Goal: Task Accomplishment & Management: Manage account settings

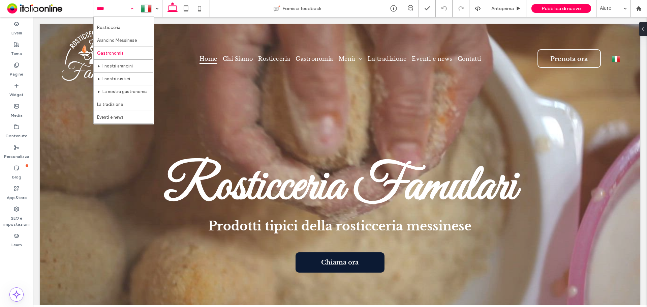
scroll to position [33, 0]
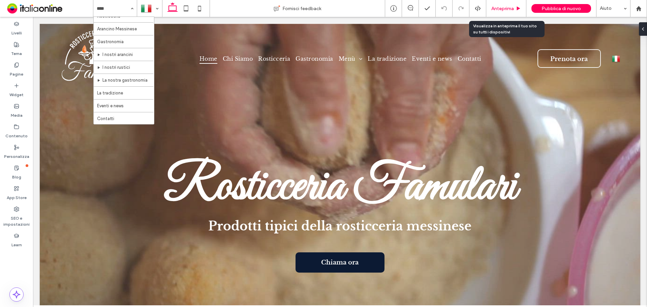
click at [512, 7] on span "Anteprima" at bounding box center [502, 9] width 23 height 6
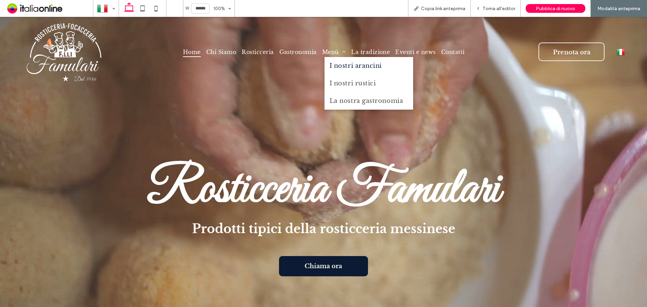
click at [343, 68] on span "I nostri arancini" at bounding box center [355, 65] width 52 height 7
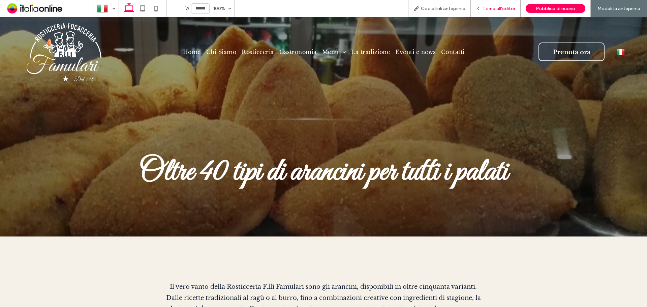
click at [506, 7] on span "Torna all'editor" at bounding box center [498, 9] width 33 height 6
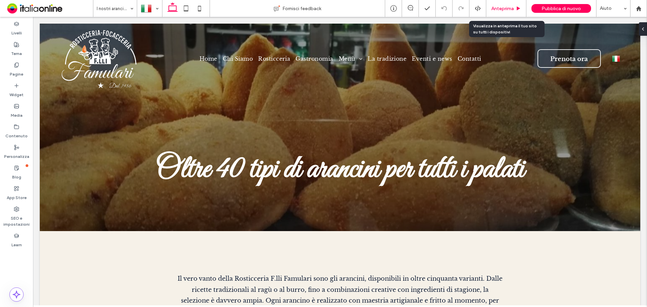
click at [514, 9] on span "Anteprima" at bounding box center [502, 9] width 23 height 6
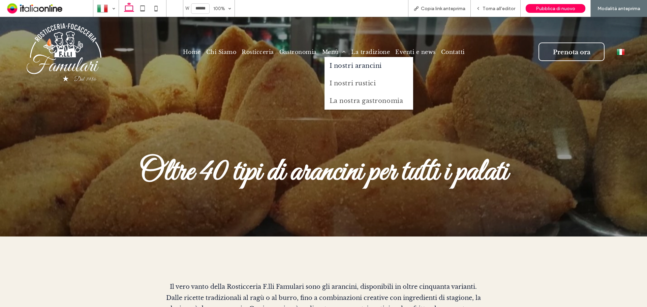
click at [333, 63] on span "I nostri arancini" at bounding box center [355, 65] width 52 height 7
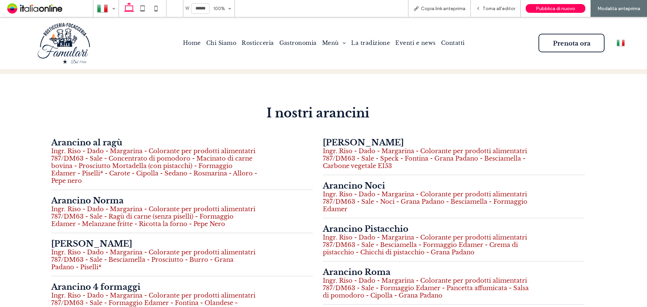
scroll to position [404, 0]
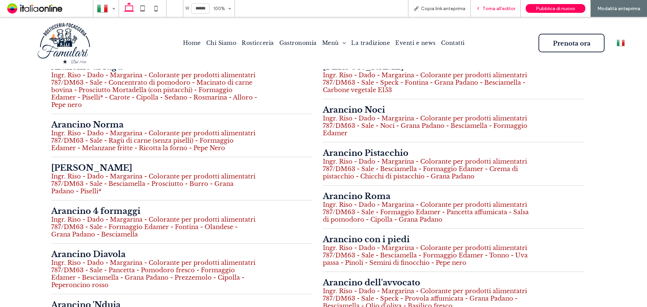
click at [508, 4] on div "Torna all'editor" at bounding box center [496, 8] width 50 height 17
click at [495, 10] on span "Torna all'editor" at bounding box center [498, 9] width 33 height 6
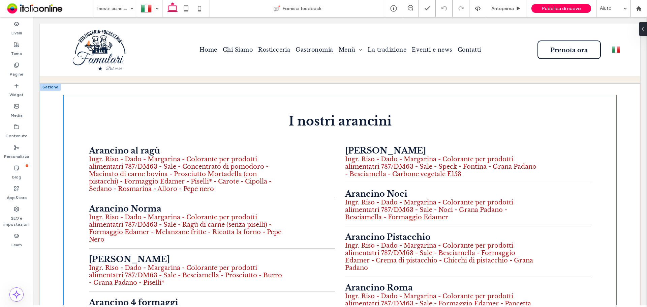
scroll to position [291, 0]
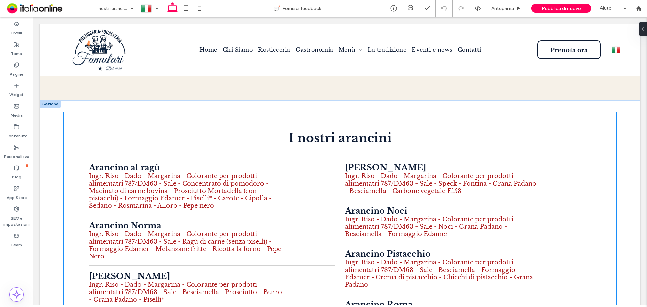
click at [233, 188] on span "Ingr. Riso - Dado - Margarina - Colorante per prodotti alimentatri 787/DM63 - S…" at bounding box center [180, 190] width 183 height 37
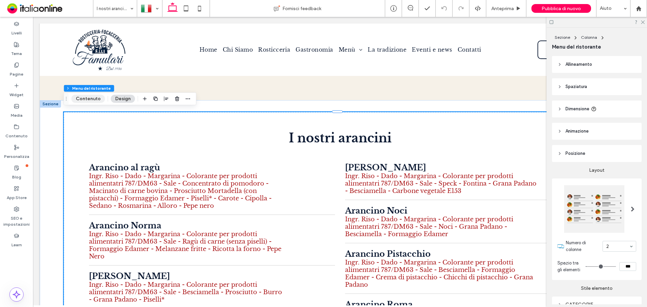
drag, startPoint x: 93, startPoint y: 101, endPoint x: 54, endPoint y: 111, distance: 41.0
click at [93, 101] on button "Contenuto" at bounding box center [88, 99] width 34 height 8
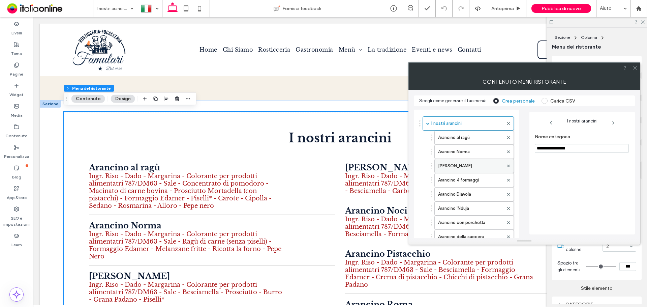
scroll to position [258, 0]
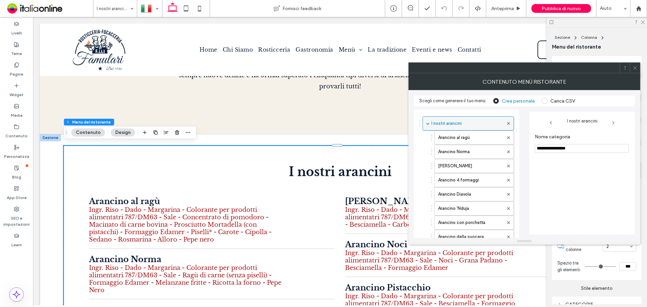
drag, startPoint x: 469, startPoint y: 137, endPoint x: 476, endPoint y: 119, distance: 19.4
click at [469, 137] on label "Arancino al ragù" at bounding box center [470, 137] width 65 height 13
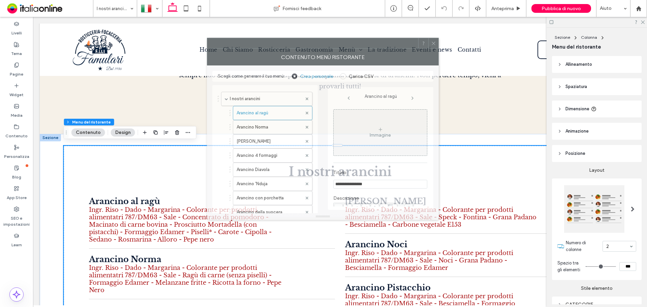
drag, startPoint x: 492, startPoint y: 66, endPoint x: 401, endPoint y: 75, distance: 91.1
click at [290, 41] on div at bounding box center [312, 43] width 211 height 10
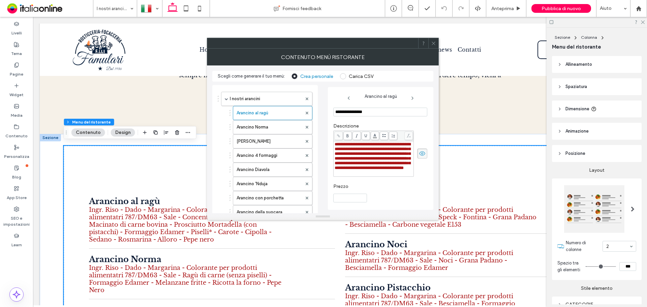
scroll to position [96, 0]
drag, startPoint x: 347, startPoint y: 120, endPoint x: 401, endPoint y: 133, distance: 55.5
click at [401, 142] on span "**********" at bounding box center [372, 156] width 76 height 28
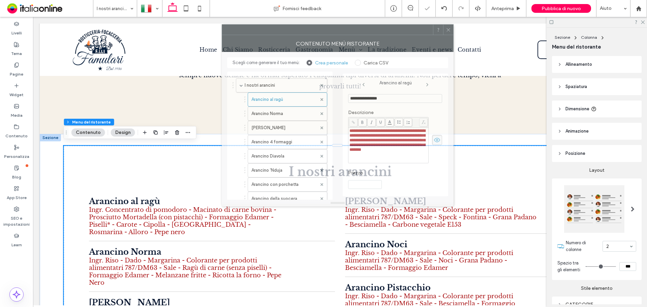
drag, startPoint x: 321, startPoint y: 44, endPoint x: 336, endPoint y: 31, distance: 20.0
click at [336, 31] on div at bounding box center [327, 30] width 211 height 10
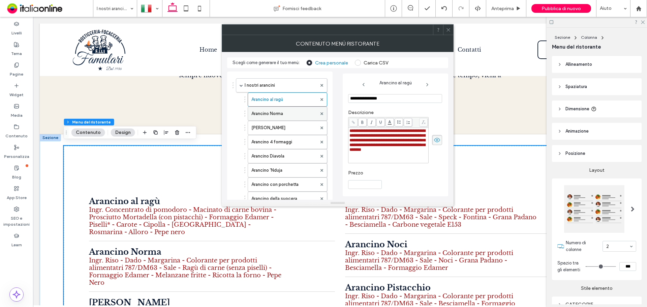
click at [287, 108] on label "Arancino Norma" at bounding box center [283, 113] width 65 height 13
drag, startPoint x: 362, startPoint y: 124, endPoint x: 416, endPoint y: 138, distance: 55.7
click at [416, 138] on span "**********" at bounding box center [387, 139] width 76 height 23
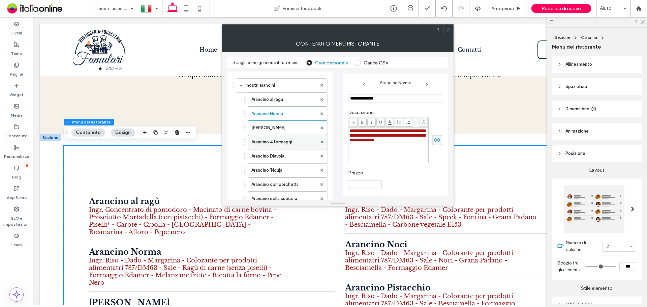
click at [277, 127] on label "[PERSON_NAME]" at bounding box center [283, 127] width 65 height 13
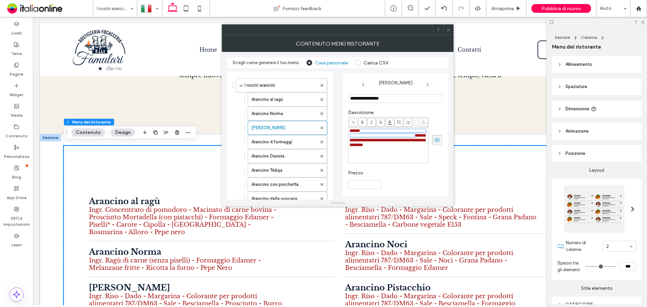
drag, startPoint x: 361, startPoint y: 130, endPoint x: 415, endPoint y: 142, distance: 55.0
click at [415, 142] on span "**********" at bounding box center [387, 137] width 76 height 19
click at [300, 145] on label "Arancino 4 formaggi" at bounding box center [283, 141] width 65 height 13
type input "**********"
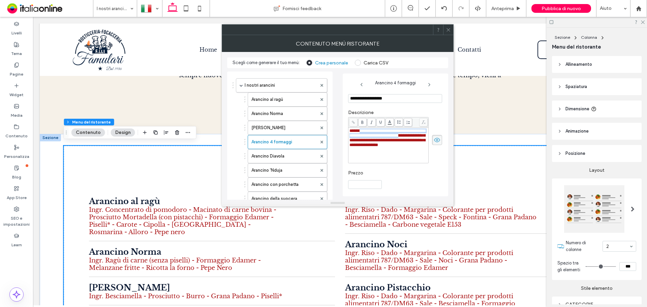
drag, startPoint x: 361, startPoint y: 130, endPoint x: 395, endPoint y: 142, distance: 35.4
click at [395, 142] on span "**********" at bounding box center [387, 137] width 76 height 19
click at [413, 142] on span "**********" at bounding box center [387, 137] width 76 height 19
drag, startPoint x: 416, startPoint y: 142, endPoint x: 362, endPoint y: 130, distance: 54.6
click at [362, 130] on span "**********" at bounding box center [387, 137] width 76 height 19
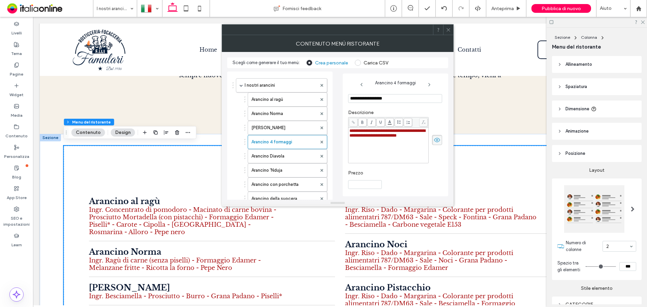
drag, startPoint x: 121, startPoint y: 184, endPoint x: 449, endPoint y: 27, distance: 363.7
click at [449, 27] on icon at bounding box center [448, 29] width 5 height 5
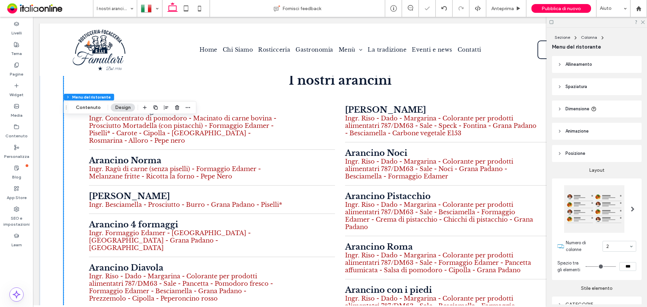
scroll to position [359, 0]
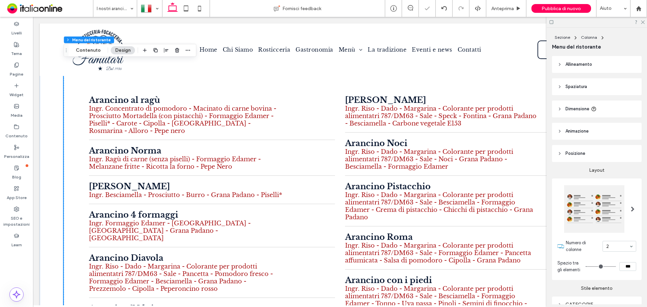
click at [220, 156] on span "Ingr. Ragù di carne (senza piselli) - Formaggio Edamer - Melanzane fritte - Ric…" at bounding box center [175, 162] width 172 height 15
click at [222, 186] on div "[PERSON_NAME]" at bounding box center [186, 186] width 194 height 10
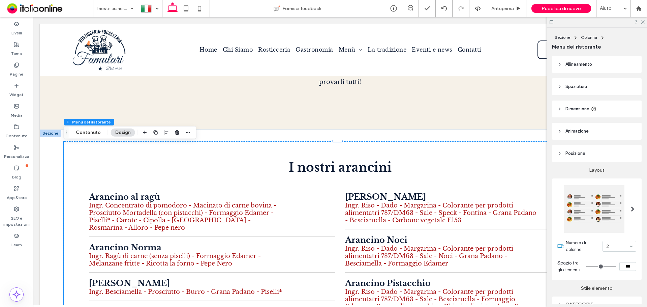
scroll to position [291, 0]
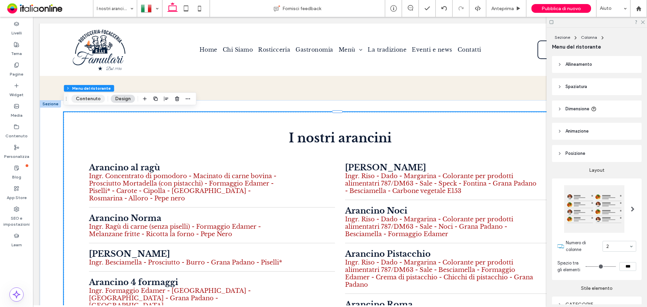
drag, startPoint x: 81, startPoint y: 98, endPoint x: 163, endPoint y: 155, distance: 99.3
click at [81, 98] on button "Contenuto" at bounding box center [88, 99] width 34 height 8
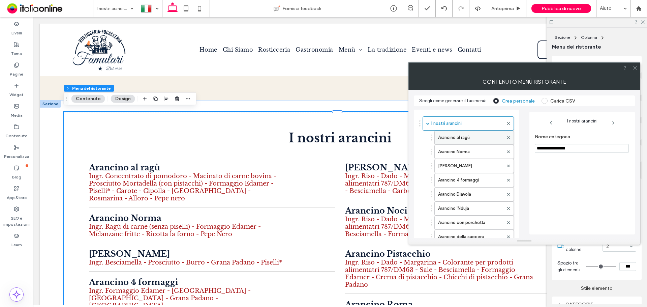
click at [482, 143] on label "Arancino al ragù" at bounding box center [470, 137] width 65 height 13
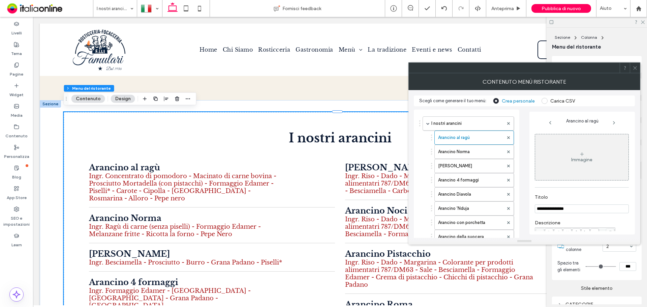
click at [409, 71] on div at bounding box center [514, 68] width 211 height 10
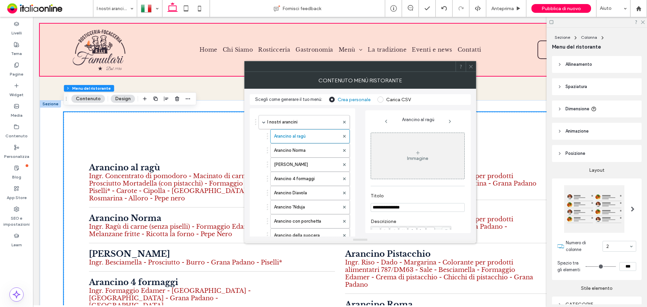
drag, startPoint x: 459, startPoint y: 69, endPoint x: 376, endPoint y: 66, distance: 83.6
click at [376, 66] on div at bounding box center [340, 50] width 600 height 52
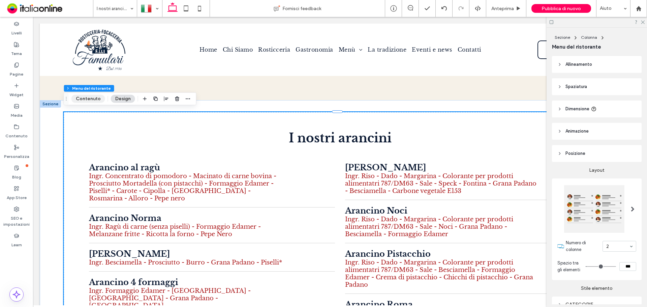
click at [90, 101] on button "Contenuto" at bounding box center [88, 99] width 34 height 8
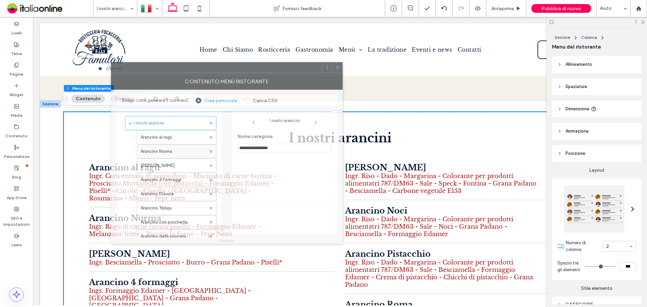
drag, startPoint x: 307, startPoint y: 78, endPoint x: 160, endPoint y: 154, distance: 165.4
click at [180, 68] on div at bounding box center [216, 67] width 211 height 10
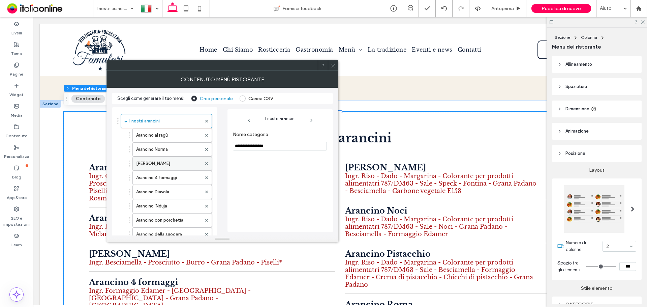
click at [162, 166] on label "[PERSON_NAME]" at bounding box center [168, 163] width 65 height 13
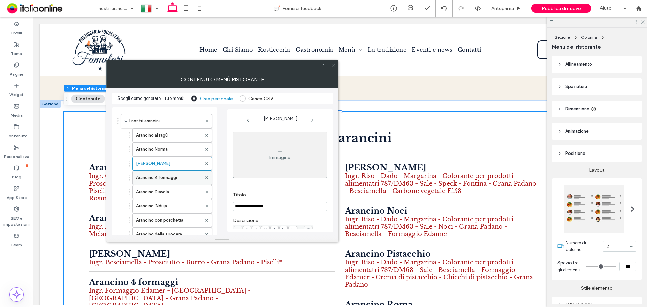
drag, startPoint x: 162, startPoint y: 180, endPoint x: 189, endPoint y: 176, distance: 27.2
click at [162, 180] on label "Arancino 4 formaggi" at bounding box center [168, 177] width 65 height 13
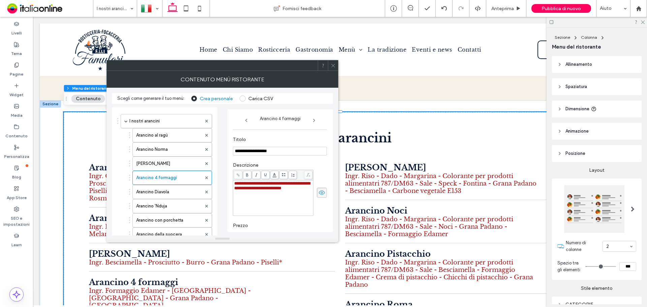
scroll to position [73, 0]
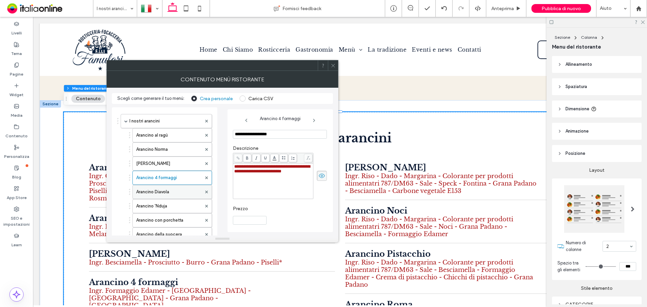
click at [165, 191] on label "Arancino Diavola" at bounding box center [168, 191] width 65 height 13
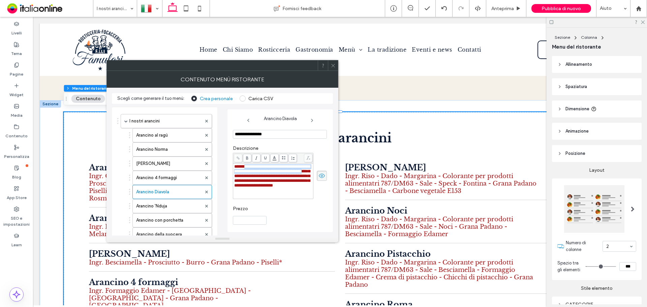
drag, startPoint x: 246, startPoint y: 165, endPoint x: 302, endPoint y: 179, distance: 57.2
click at [302, 179] on div "**********" at bounding box center [273, 176] width 78 height 24
click at [172, 202] on label "Arancino 'Nduja" at bounding box center [168, 205] width 65 height 13
drag, startPoint x: 247, startPoint y: 166, endPoint x: 301, endPoint y: 179, distance: 56.2
click at [301, 179] on span "**********" at bounding box center [272, 173] width 76 height 19
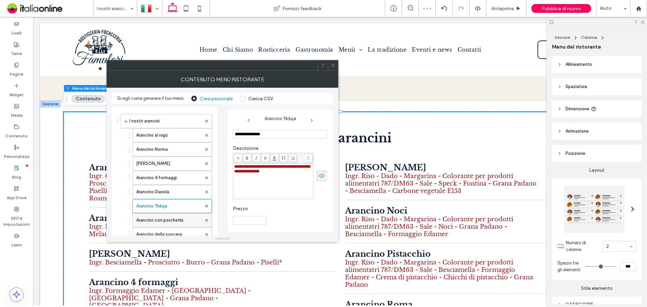
click at [175, 222] on label "Arancino con porchetta" at bounding box center [168, 219] width 65 height 13
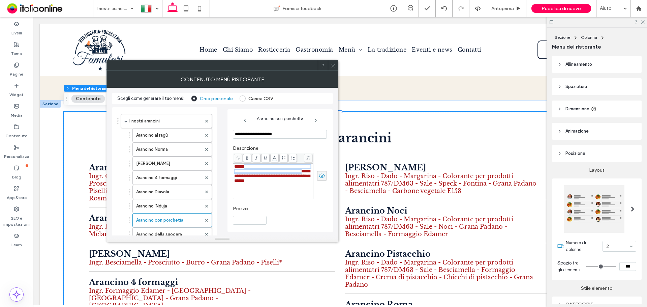
drag, startPoint x: 246, startPoint y: 165, endPoint x: 301, endPoint y: 179, distance: 56.9
click at [301, 179] on span "**********" at bounding box center [272, 173] width 76 height 19
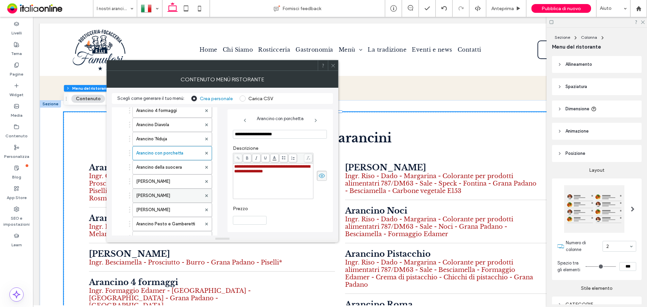
scroll to position [67, 0]
drag, startPoint x: 176, startPoint y: 167, endPoint x: 181, endPoint y: 167, distance: 5.4
click at [176, 167] on label "Arancino della suocera" at bounding box center [168, 166] width 65 height 13
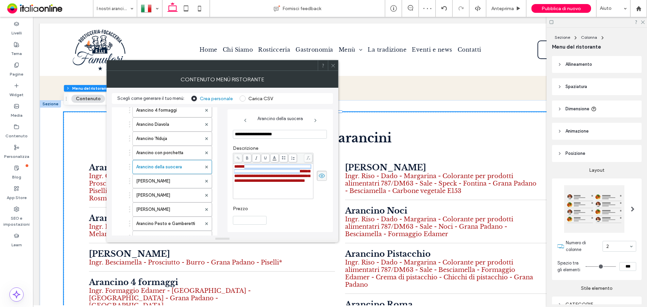
drag, startPoint x: 246, startPoint y: 166, endPoint x: 300, endPoint y: 178, distance: 55.0
click at [300, 178] on span "**********" at bounding box center [272, 173] width 76 height 19
click at [162, 182] on label "[PERSON_NAME]" at bounding box center [168, 180] width 65 height 13
drag, startPoint x: 247, startPoint y: 165, endPoint x: 300, endPoint y: 178, distance: 54.0
click at [300, 178] on span "**********" at bounding box center [272, 173] width 76 height 19
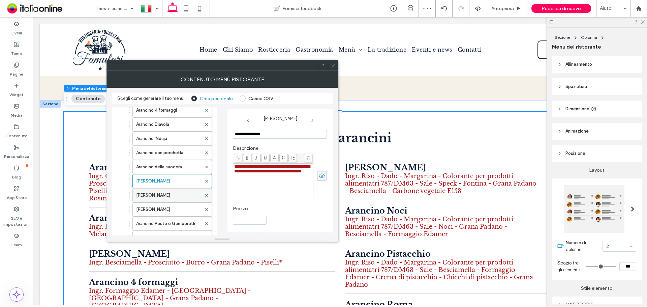
click at [177, 195] on label "[PERSON_NAME]" at bounding box center [168, 194] width 65 height 13
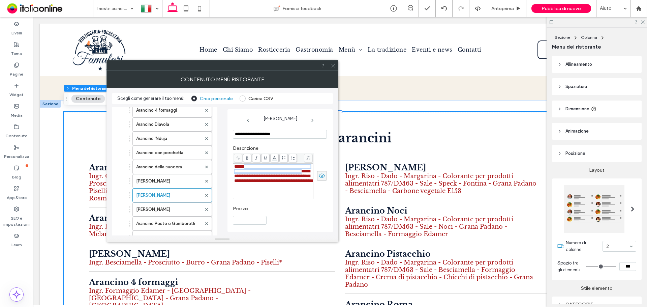
drag, startPoint x: 247, startPoint y: 166, endPoint x: 301, endPoint y: 178, distance: 55.1
click at [301, 178] on span "**********" at bounding box center [273, 173] width 79 height 19
click at [171, 205] on label "[PERSON_NAME]" at bounding box center [168, 208] width 65 height 13
drag, startPoint x: 247, startPoint y: 165, endPoint x: 300, endPoint y: 179, distance: 55.4
click at [300, 179] on span "**********" at bounding box center [272, 173] width 76 height 19
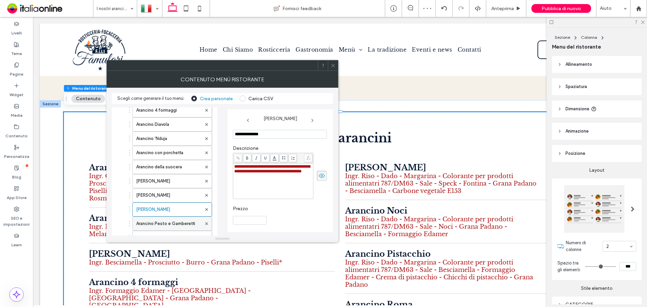
click at [172, 223] on label "Arancino Pesto e Gamberetti" at bounding box center [168, 223] width 65 height 13
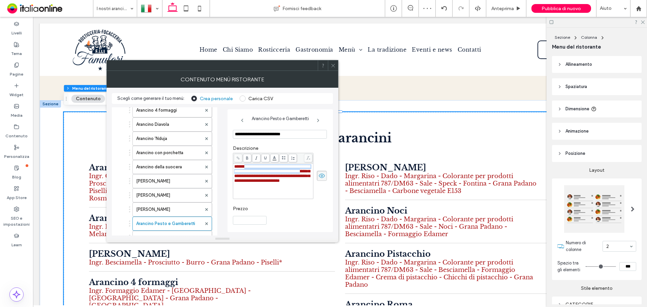
drag, startPoint x: 247, startPoint y: 165, endPoint x: 299, endPoint y: 178, distance: 54.2
click at [299, 178] on span "**********" at bounding box center [272, 173] width 76 height 19
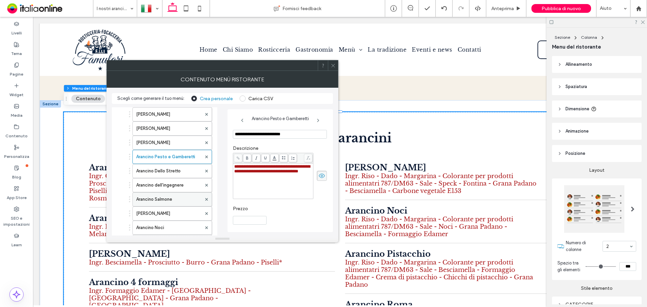
scroll to position [135, 0]
drag, startPoint x: 173, startPoint y: 173, endPoint x: 181, endPoint y: 174, distance: 8.3
click at [173, 173] on label "Arancino Dello Stretto" at bounding box center [168, 169] width 65 height 13
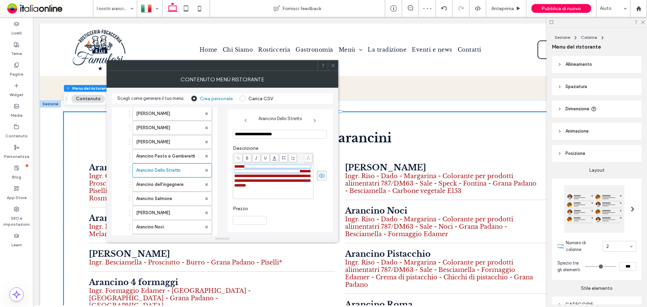
drag, startPoint x: 246, startPoint y: 164, endPoint x: 301, endPoint y: 180, distance: 57.2
click at [301, 180] on span "**********" at bounding box center [272, 175] width 76 height 23
click at [188, 187] on label "Arancino dell'ingegnere" at bounding box center [168, 184] width 65 height 13
drag, startPoint x: 247, startPoint y: 165, endPoint x: 253, endPoint y: 165, distance: 5.8
click at [253, 165] on span "**********" at bounding box center [272, 173] width 77 height 19
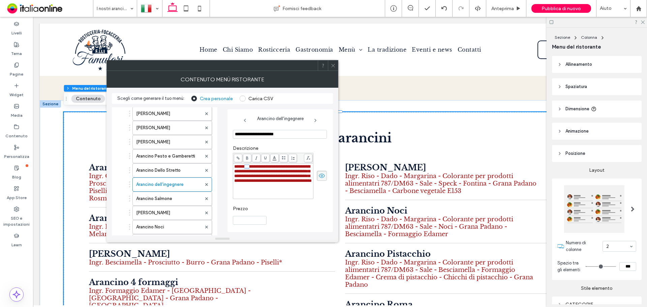
click at [253, 165] on span "**********" at bounding box center [272, 173] width 77 height 19
drag, startPoint x: 247, startPoint y: 166, endPoint x: 300, endPoint y: 179, distance: 54.9
click at [300, 179] on span "**********" at bounding box center [272, 173] width 77 height 19
drag, startPoint x: 167, startPoint y: 194, endPoint x: 227, endPoint y: 182, distance: 61.1
click at [167, 194] on label "Arancino Salmone" at bounding box center [168, 198] width 65 height 13
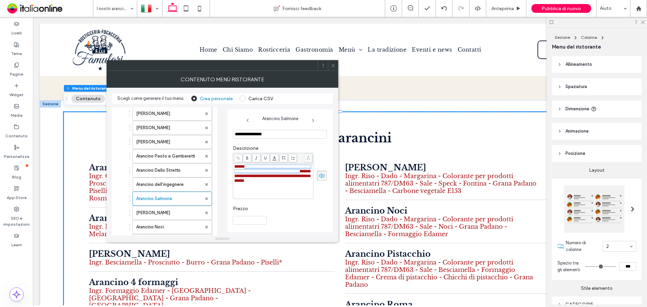
drag, startPoint x: 247, startPoint y: 165, endPoint x: 299, endPoint y: 180, distance: 54.4
click at [299, 180] on span "**********" at bounding box center [272, 173] width 76 height 19
drag, startPoint x: 177, startPoint y: 212, endPoint x: 186, endPoint y: 211, distance: 8.8
click at [177, 212] on label "[PERSON_NAME]" at bounding box center [168, 212] width 65 height 13
drag, startPoint x: 247, startPoint y: 165, endPoint x: 302, endPoint y: 180, distance: 57.3
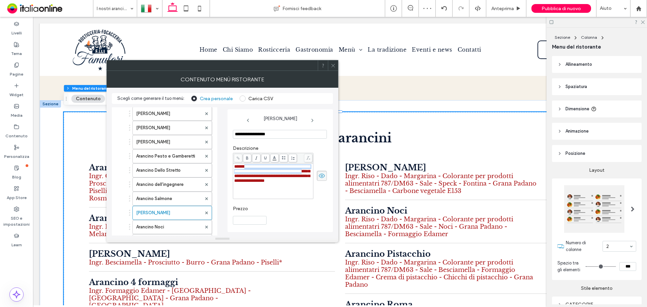
click at [302, 180] on div "**********" at bounding box center [273, 173] width 78 height 19
click at [177, 223] on label "Arancino Noci" at bounding box center [168, 226] width 65 height 13
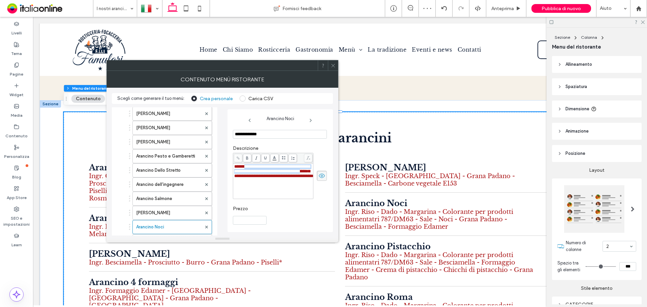
drag, startPoint x: 246, startPoint y: 166, endPoint x: 301, endPoint y: 177, distance: 55.6
click at [301, 177] on span "**********" at bounding box center [273, 171] width 79 height 14
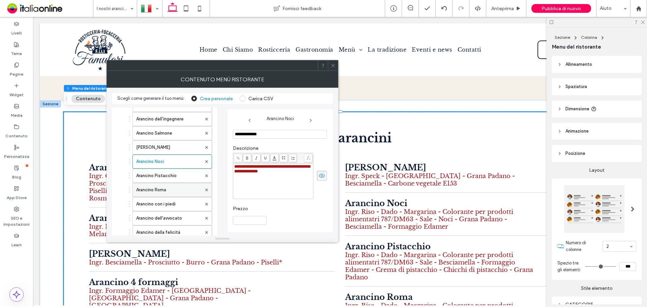
scroll to position [202, 0]
drag, startPoint x: 171, startPoint y: 170, endPoint x: 185, endPoint y: 173, distance: 14.1
click at [171, 170] on label "Arancino Pistacchio" at bounding box center [168, 173] width 65 height 13
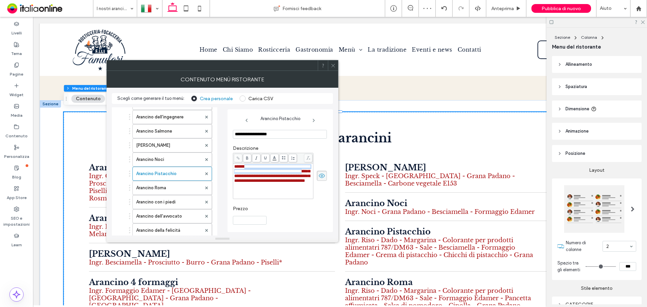
drag, startPoint x: 247, startPoint y: 164, endPoint x: 301, endPoint y: 177, distance: 56.1
click at [301, 177] on span "**********" at bounding box center [272, 173] width 76 height 19
click at [172, 190] on label "Arancino Roma" at bounding box center [168, 187] width 65 height 13
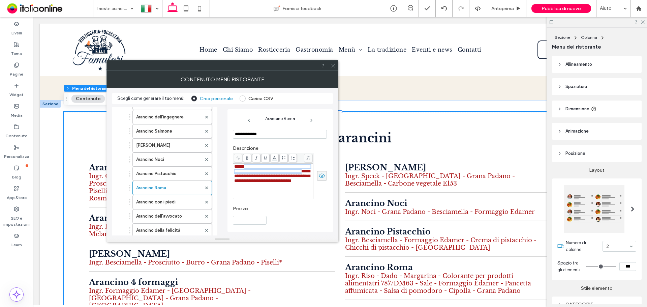
drag, startPoint x: 247, startPoint y: 165, endPoint x: 302, endPoint y: 177, distance: 56.5
click at [302, 177] on div "**********" at bounding box center [273, 173] width 78 height 19
click at [175, 204] on label "Arancino con i piedi" at bounding box center [168, 201] width 65 height 13
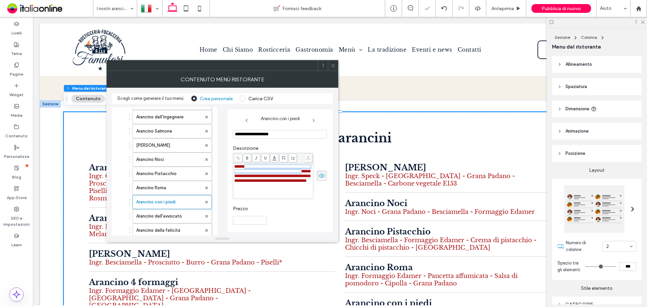
drag, startPoint x: 246, startPoint y: 165, endPoint x: 303, endPoint y: 177, distance: 57.9
click at [303, 177] on div "**********" at bounding box center [273, 173] width 78 height 19
click at [180, 217] on label "Arancino dell'avvocato" at bounding box center [168, 215] width 65 height 13
drag, startPoint x: 247, startPoint y: 165, endPoint x: 304, endPoint y: 176, distance: 58.0
click at [304, 176] on div "**********" at bounding box center [273, 173] width 78 height 19
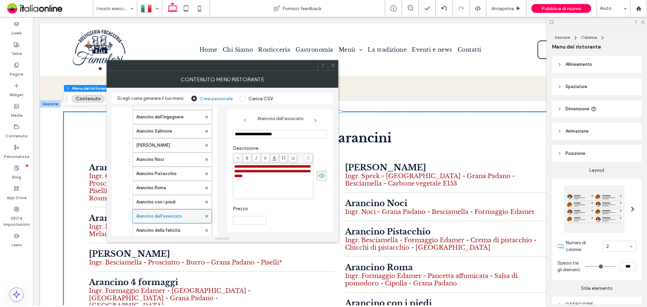
drag, startPoint x: 172, startPoint y: 231, endPoint x: 204, endPoint y: 222, distance: 32.9
click at [172, 223] on label "Arancino della felicità" at bounding box center [168, 229] width 65 height 13
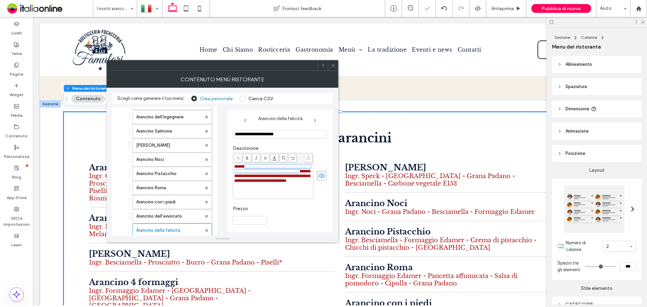
drag, startPoint x: 247, startPoint y: 166, endPoint x: 300, endPoint y: 177, distance: 53.9
click at [300, 177] on span "**********" at bounding box center [272, 173] width 76 height 19
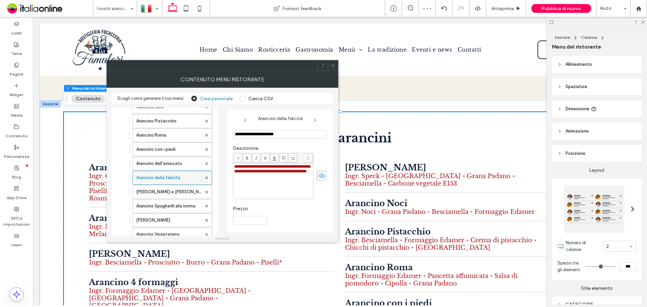
scroll to position [269, 0]
click at [173, 179] on label "[PERSON_NAME] e [PERSON_NAME]" at bounding box center [168, 176] width 65 height 13
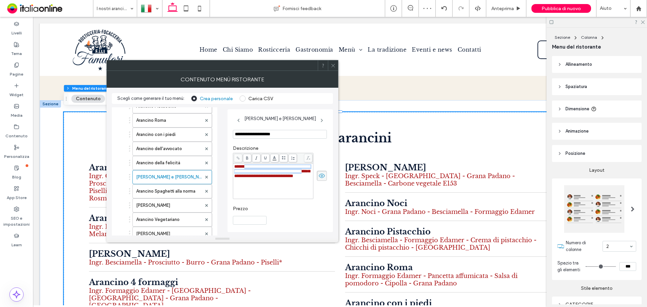
drag, startPoint x: 247, startPoint y: 166, endPoint x: 304, endPoint y: 179, distance: 58.3
click at [304, 178] on div "**********" at bounding box center [273, 171] width 78 height 14
click at [189, 191] on label "Arancino Spaghetti alla norma" at bounding box center [168, 190] width 65 height 13
drag, startPoint x: 247, startPoint y: 166, endPoint x: 307, endPoint y: 180, distance: 61.0
click at [307, 180] on div "**********" at bounding box center [273, 173] width 78 height 19
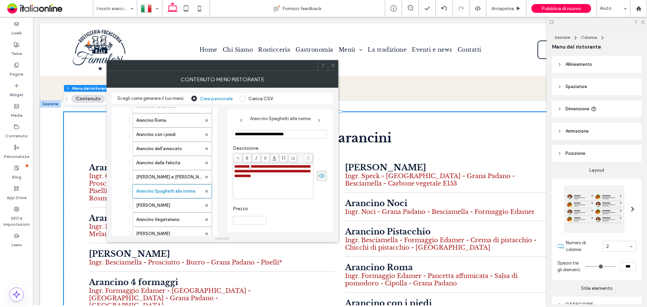
click at [257, 167] on span "**********" at bounding box center [272, 171] width 76 height 14
click at [177, 206] on label "[PERSON_NAME]" at bounding box center [168, 204] width 65 height 13
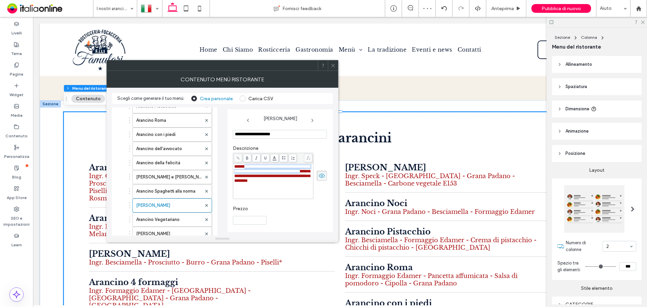
drag, startPoint x: 246, startPoint y: 167, endPoint x: 300, endPoint y: 178, distance: 55.1
click at [300, 178] on span "**********" at bounding box center [272, 173] width 76 height 19
click at [168, 219] on label "Arancino Vegetariano" at bounding box center [168, 219] width 65 height 13
drag, startPoint x: 247, startPoint y: 167, endPoint x: 301, endPoint y: 178, distance: 54.9
click at [301, 178] on span "**********" at bounding box center [272, 175] width 76 height 23
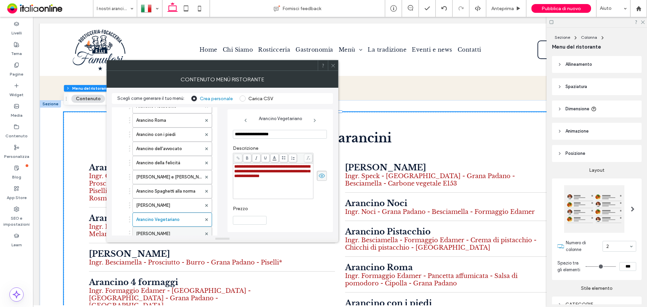
click at [178, 223] on label "[PERSON_NAME]" at bounding box center [168, 233] width 65 height 13
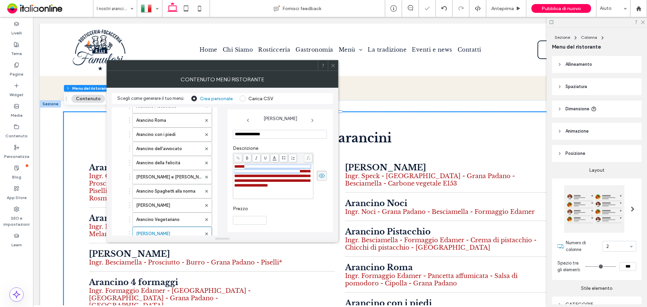
drag, startPoint x: 247, startPoint y: 167, endPoint x: 300, endPoint y: 178, distance: 54.6
click at [300, 178] on span "**********" at bounding box center [272, 175] width 76 height 23
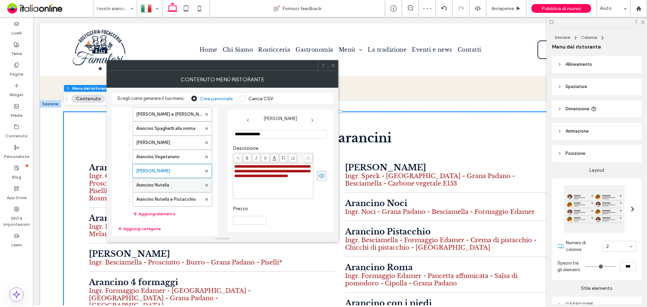
scroll to position [337, 0]
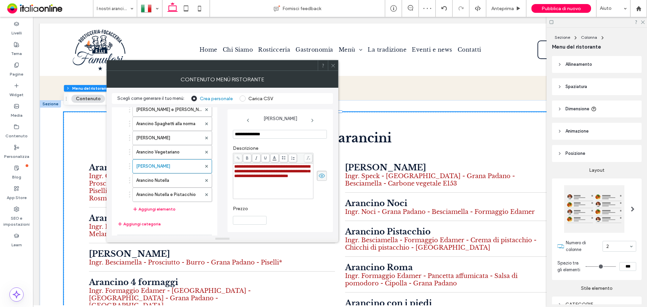
drag, startPoint x: 177, startPoint y: 181, endPoint x: 219, endPoint y: 180, distance: 42.5
click at [177, 181] on label "Arancino Nutella" at bounding box center [168, 179] width 65 height 13
drag, startPoint x: 261, startPoint y: 166, endPoint x: 234, endPoint y: 166, distance: 26.9
click at [234, 166] on span "**********" at bounding box center [272, 168] width 76 height 9
drag, startPoint x: 237, startPoint y: 165, endPoint x: 229, endPoint y: 166, distance: 7.8
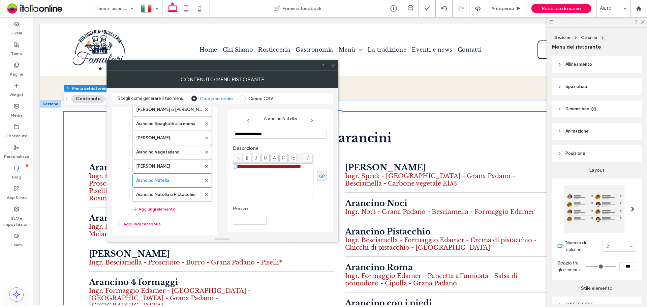
click at [230, 165] on div "**********" at bounding box center [279, 170] width 105 height 123
drag, startPoint x: 175, startPoint y: 193, endPoint x: 205, endPoint y: 190, distance: 29.7
click at [175, 193] on label "Arancino Nutella e Pistacchio" at bounding box center [168, 194] width 65 height 13
type input "**********"
drag, startPoint x: 262, startPoint y: 165, endPoint x: 220, endPoint y: 168, distance: 42.2
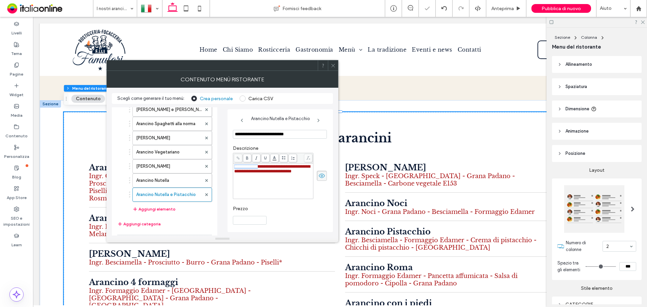
click at [221, 167] on div "**********" at bounding box center [222, 169] width 221 height 131
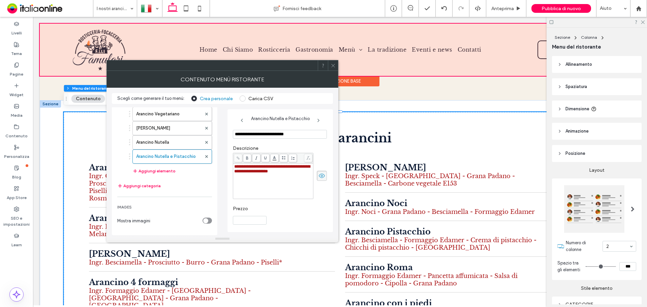
scroll to position [371, 0]
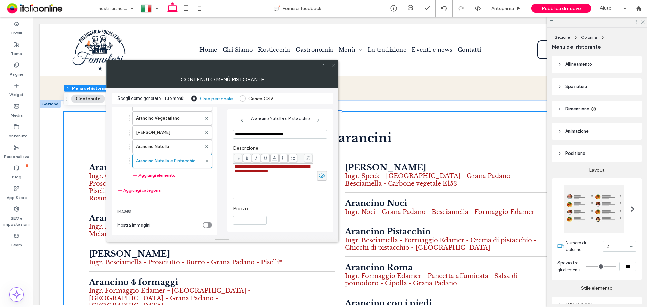
drag, startPoint x: 310, startPoint y: 160, endPoint x: 333, endPoint y: 63, distance: 99.2
click at [333, 63] on icon at bounding box center [332, 65] width 5 height 5
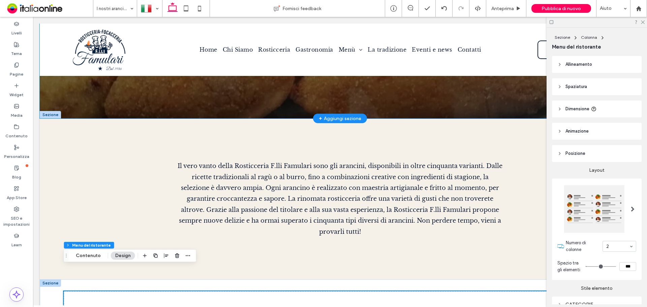
scroll to position [135, 0]
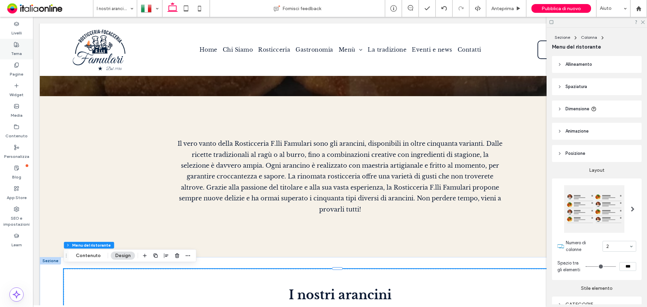
click at [22, 50] on div "Tema" at bounding box center [16, 49] width 33 height 21
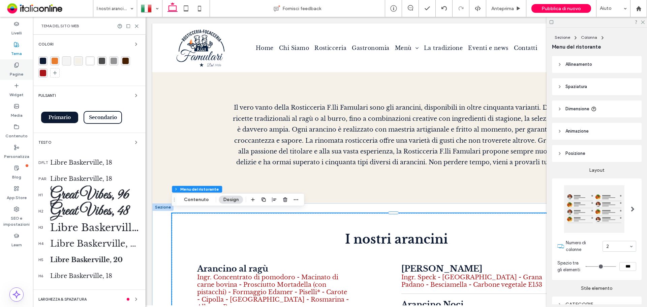
click at [17, 70] on label "Pagine" at bounding box center [16, 72] width 13 height 9
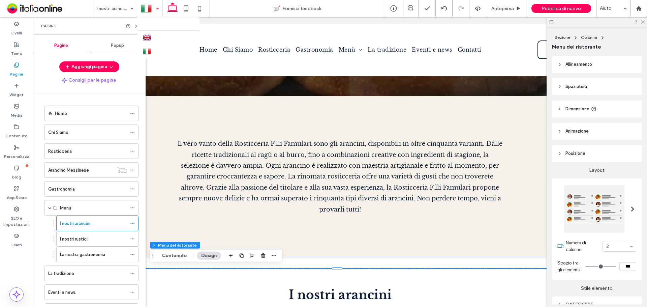
click at [158, 8] on div at bounding box center [149, 8] width 24 height 16
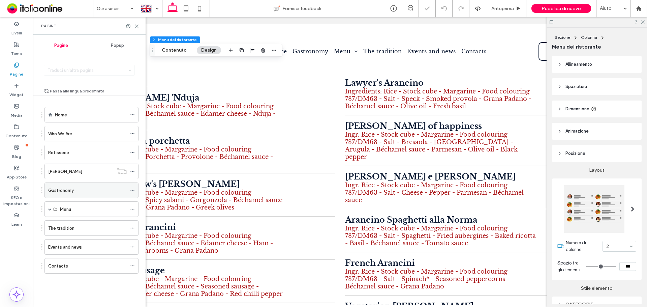
scroll to position [598, 0]
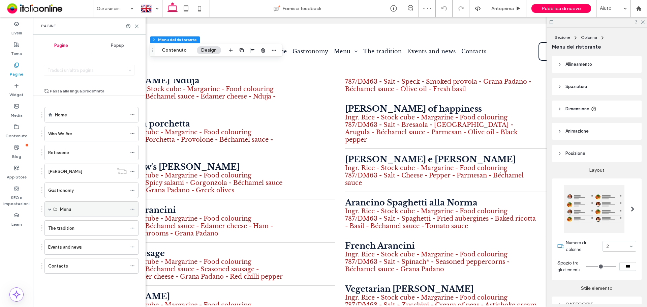
click at [49, 208] on span at bounding box center [49, 208] width 3 height 3
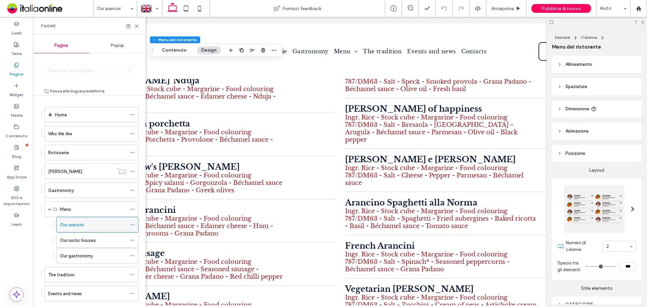
click at [132, 223] on icon at bounding box center [132, 224] width 5 height 5
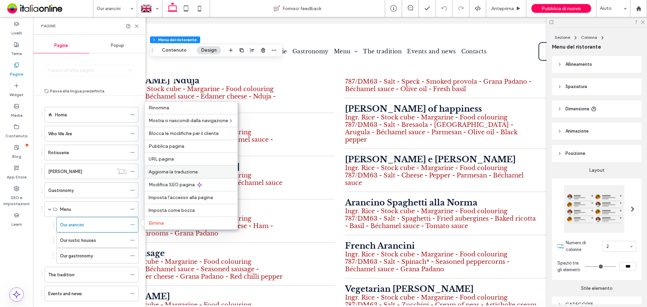
click at [172, 173] on span "Aggiorna la traduzione" at bounding box center [173, 172] width 49 height 6
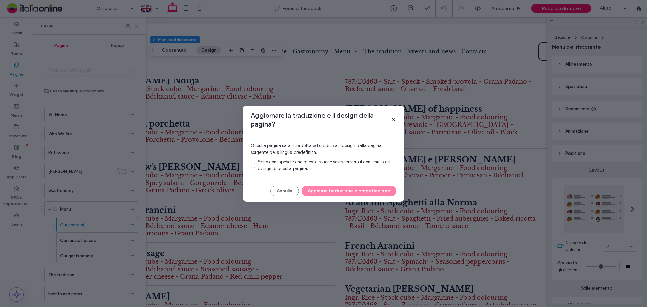
click at [325, 192] on div "[PERSON_NAME] traduzione e progettazione" at bounding box center [324, 190] width 146 height 11
click at [276, 166] on span "Sono consapevole che questa azione sovrascriverà il contenuto e il design di qu…" at bounding box center [324, 165] width 132 height 12
click at [332, 191] on button "Aggiorna traduzione e progettazione" at bounding box center [348, 190] width 95 height 11
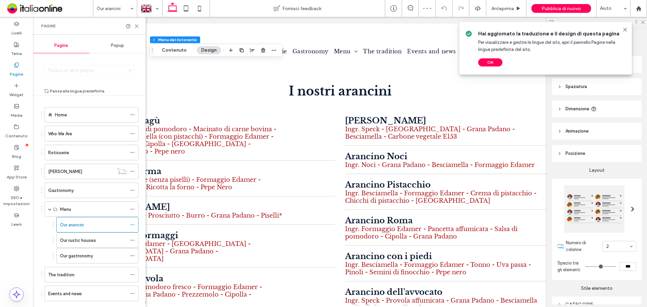
scroll to position [332, 0]
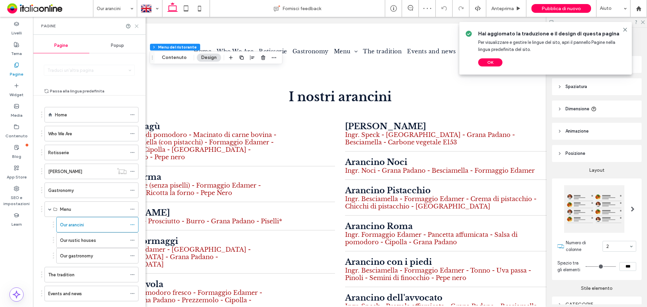
click at [138, 26] on icon at bounding box center [136, 26] width 5 height 5
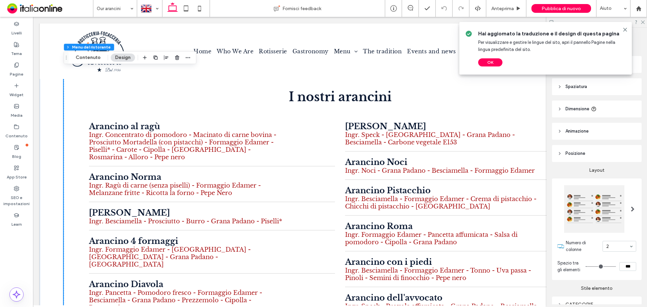
drag, startPoint x: 626, startPoint y: 28, endPoint x: 582, endPoint y: 50, distance: 48.8
click at [517, 28] on icon at bounding box center [624, 29] width 5 height 5
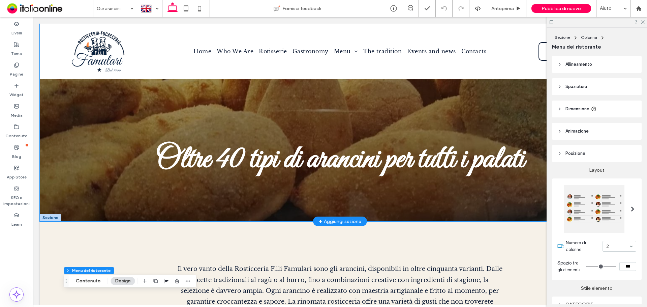
scroll to position [0, 0]
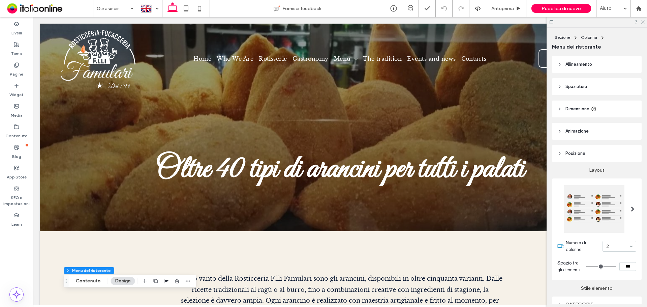
click at [517, 23] on use at bounding box center [643, 23] width 4 height 4
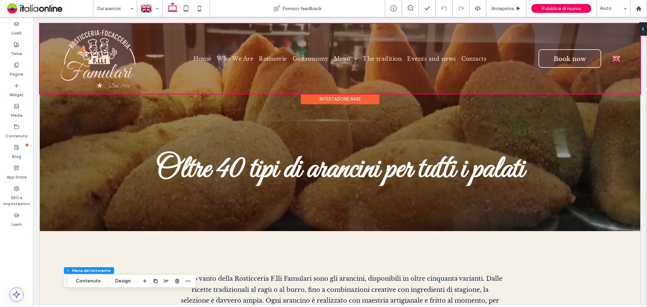
click at [517, 58] on div at bounding box center [340, 59] width 600 height 70
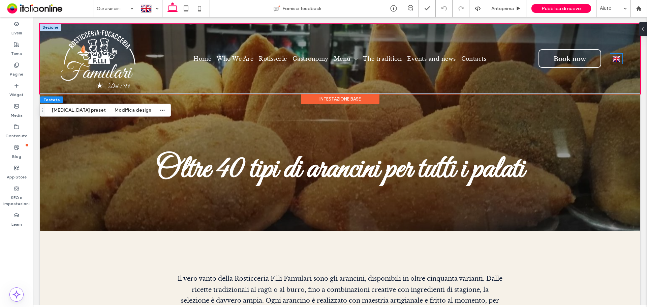
click at [517, 59] on img at bounding box center [616, 58] width 8 height 9
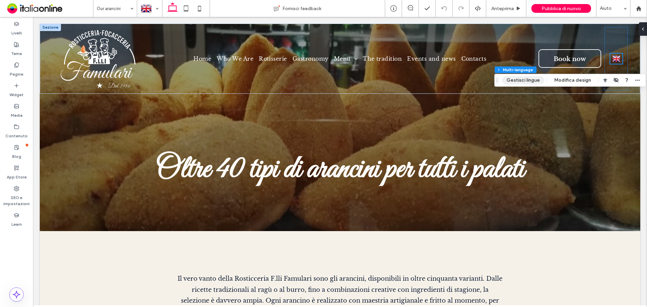
click at [517, 83] on button "Gestisci lingue" at bounding box center [523, 80] width 42 height 8
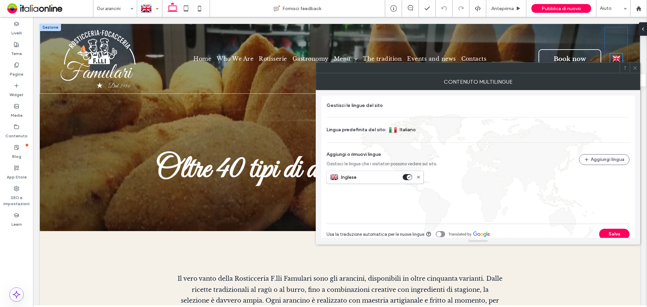
click at [439, 223] on div "toggle" at bounding box center [440, 234] width 9 height 6
drag, startPoint x: 618, startPoint y: 231, endPoint x: 611, endPoint y: 106, distance: 125.5
click at [517, 223] on button "Salva" at bounding box center [614, 233] width 30 height 11
drag, startPoint x: 636, startPoint y: 68, endPoint x: 630, endPoint y: 70, distance: 6.5
click at [517, 68] on icon at bounding box center [634, 67] width 5 height 5
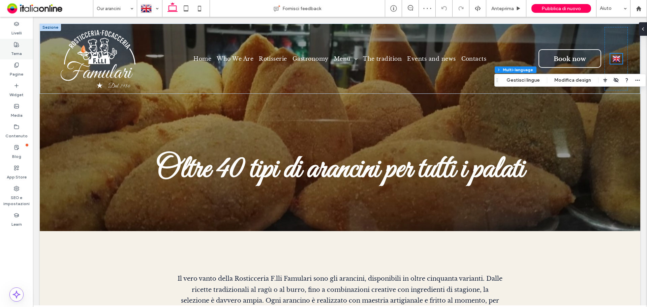
click at [29, 54] on div "Tema" at bounding box center [16, 49] width 33 height 21
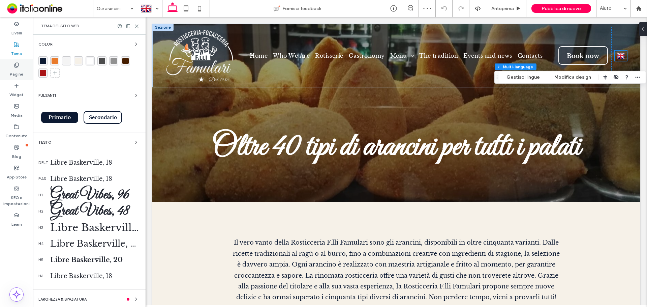
click at [24, 72] on div "Pagine" at bounding box center [16, 69] width 33 height 21
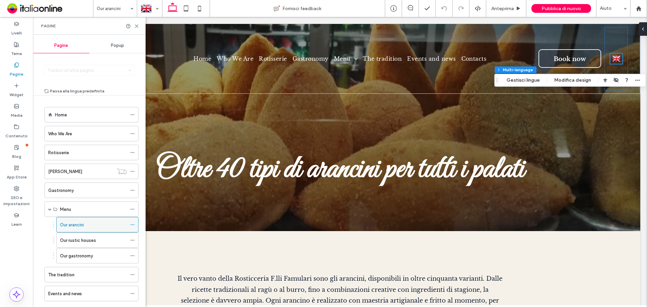
click at [132, 223] on use at bounding box center [132, 224] width 4 height 1
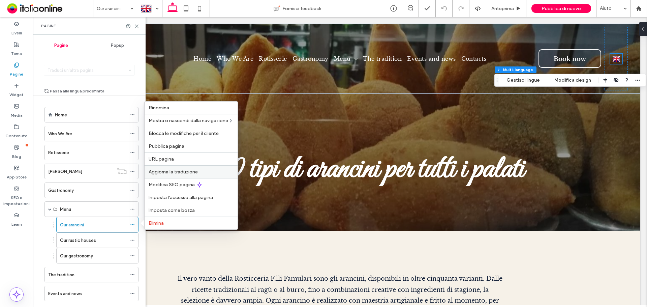
click at [172, 172] on span "Aggiorna la traduzione" at bounding box center [173, 172] width 49 height 6
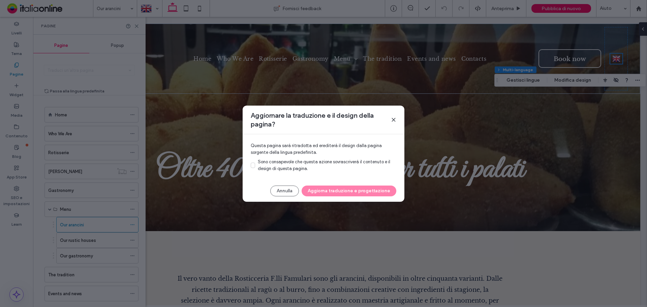
click at [278, 167] on span "Sono consapevole che questa azione sovrascriverà il contenuto e il design di qu…" at bounding box center [324, 165] width 132 height 12
click at [335, 189] on button "Aggiorna traduzione e progettazione" at bounding box center [348, 190] width 95 height 11
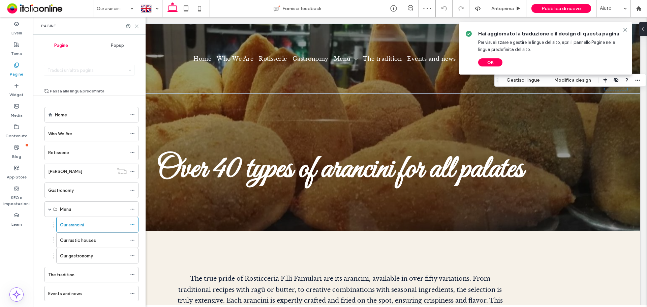
click at [137, 26] on use at bounding box center [136, 26] width 3 height 3
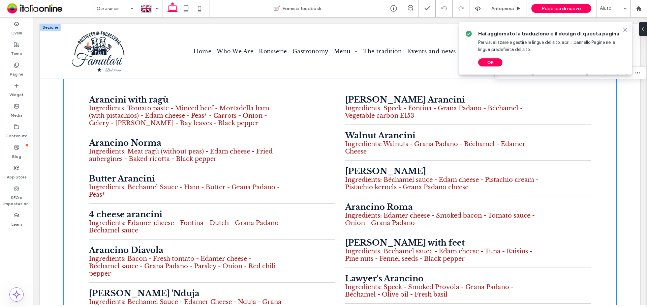
scroll to position [337, 0]
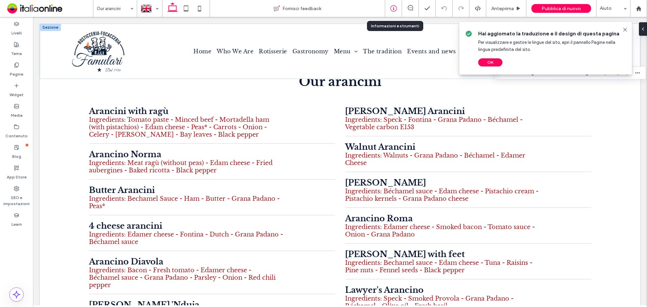
click at [390, 8] on icon at bounding box center [393, 8] width 7 height 7
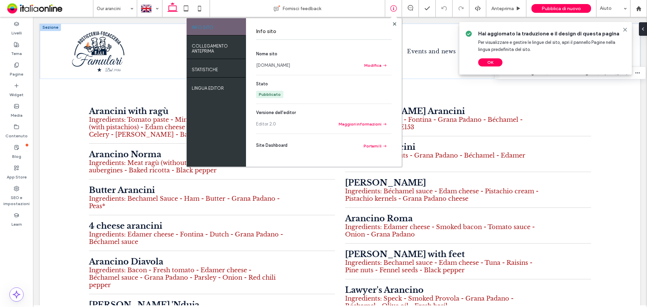
click at [267, 64] on link "[DOMAIN_NAME]" at bounding box center [273, 65] width 34 height 7
click at [517, 11] on span "Pubblica di nuovo" at bounding box center [560, 9] width 39 height 6
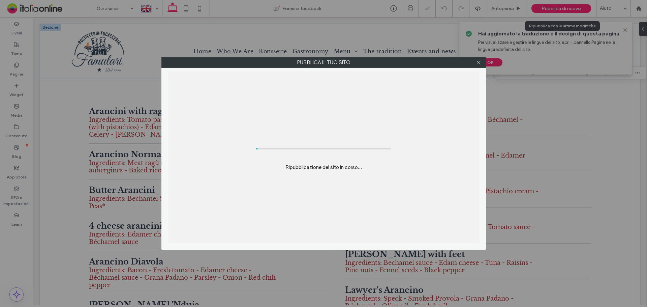
click at [517, 6] on div "Pubblica il tuo sito Ripubblicazione del sito in corso..." at bounding box center [323, 153] width 647 height 307
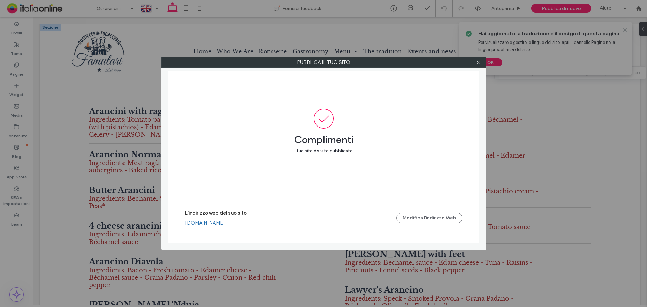
click at [481, 63] on div at bounding box center [479, 62] width 10 height 10
click at [479, 62] on use at bounding box center [478, 62] width 3 height 3
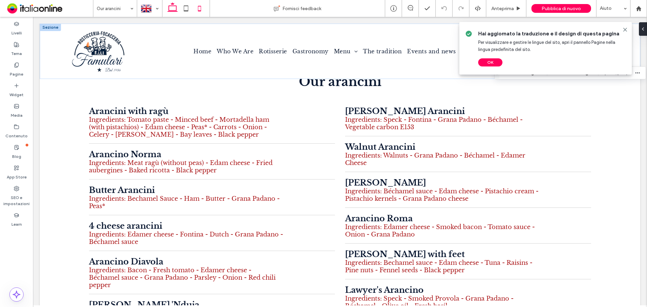
click at [206, 7] on icon at bounding box center [199, 8] width 13 height 13
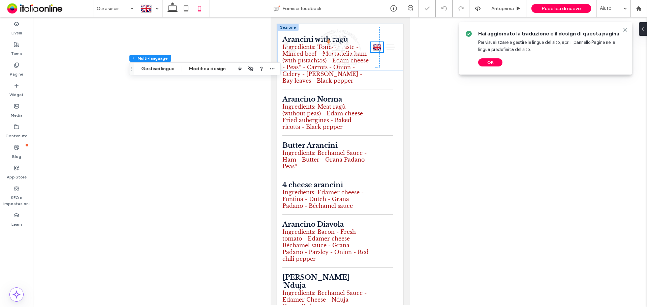
scroll to position [265, 0]
